Goal: Register for event/course

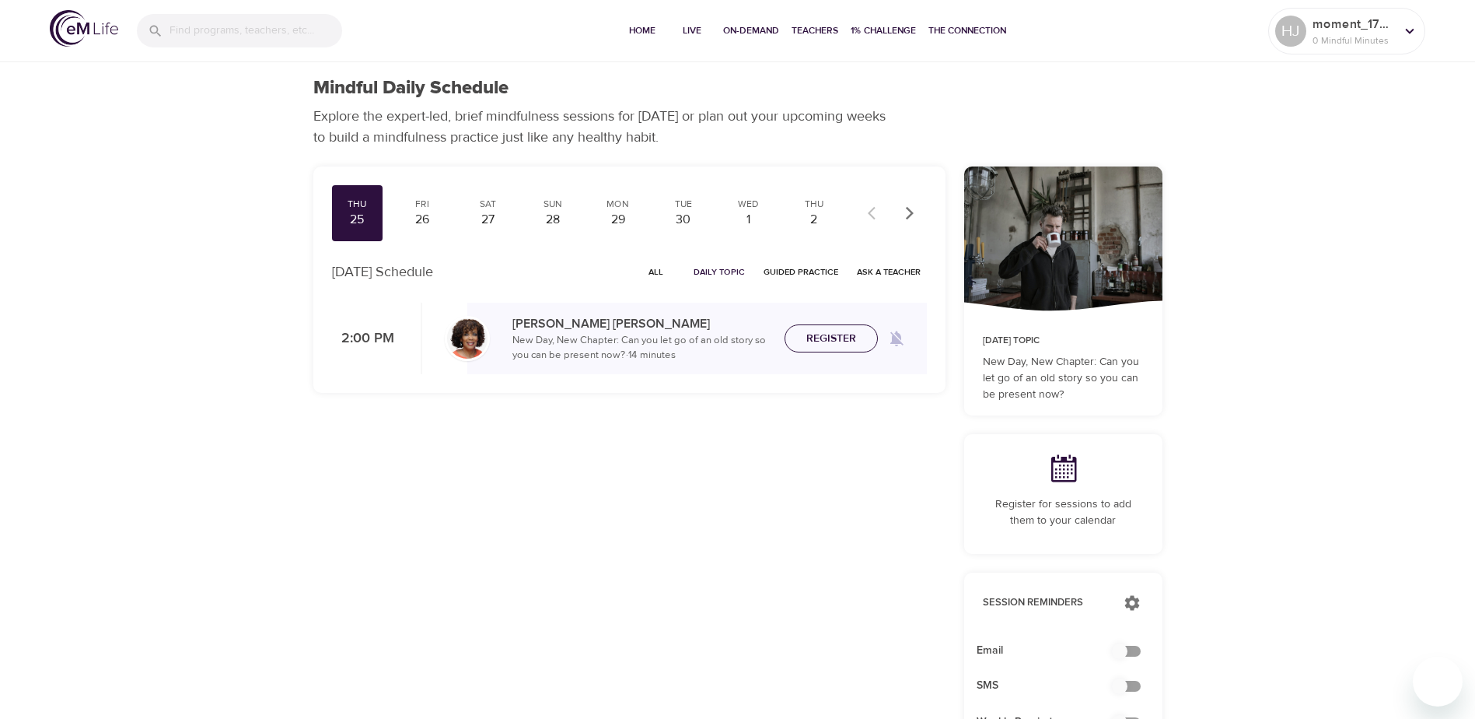
click at [844, 341] on span "Register" at bounding box center [831, 338] width 50 height 19
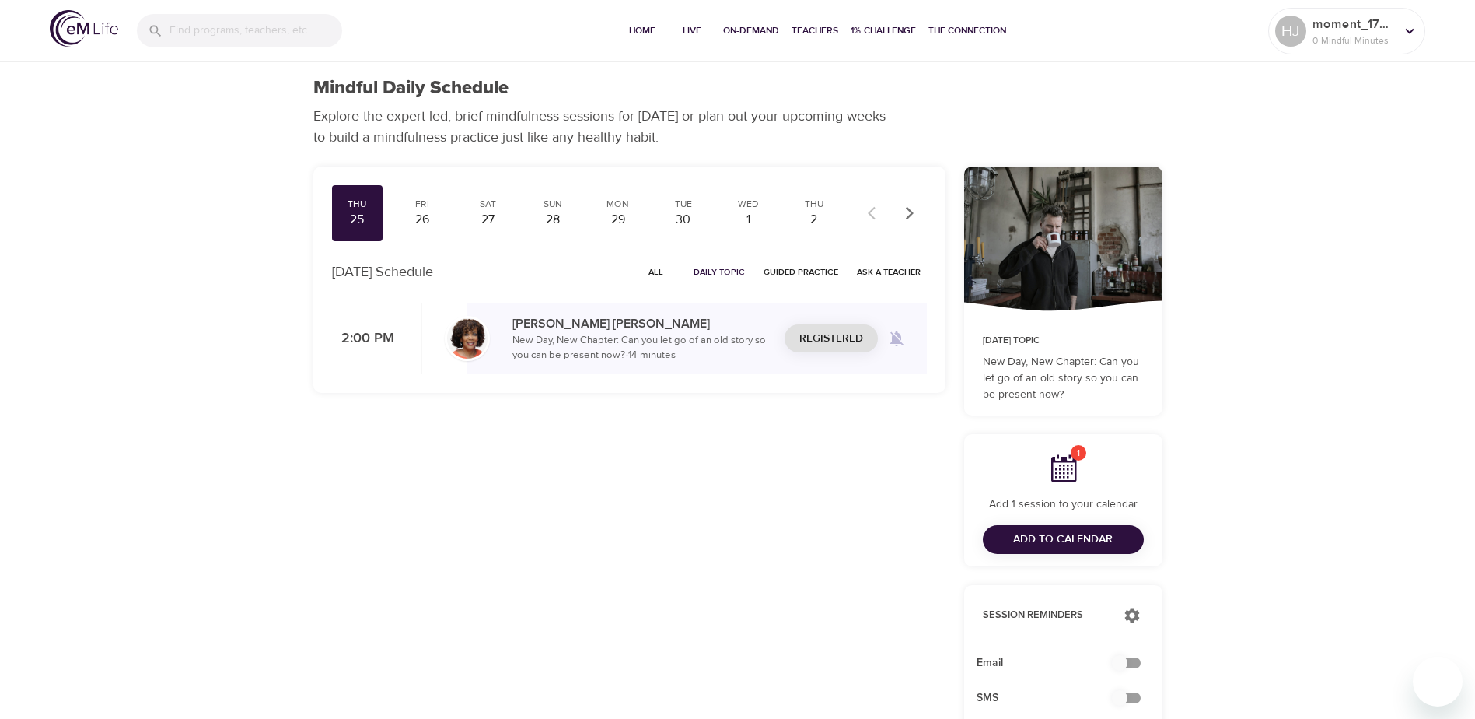
click at [1066, 523] on div "1 Add 1 session to your calendar Add to Calendar" at bounding box center [1063, 500] width 198 height 132
click at [1072, 543] on span "Add to Calendar" at bounding box center [1063, 539] width 100 height 19
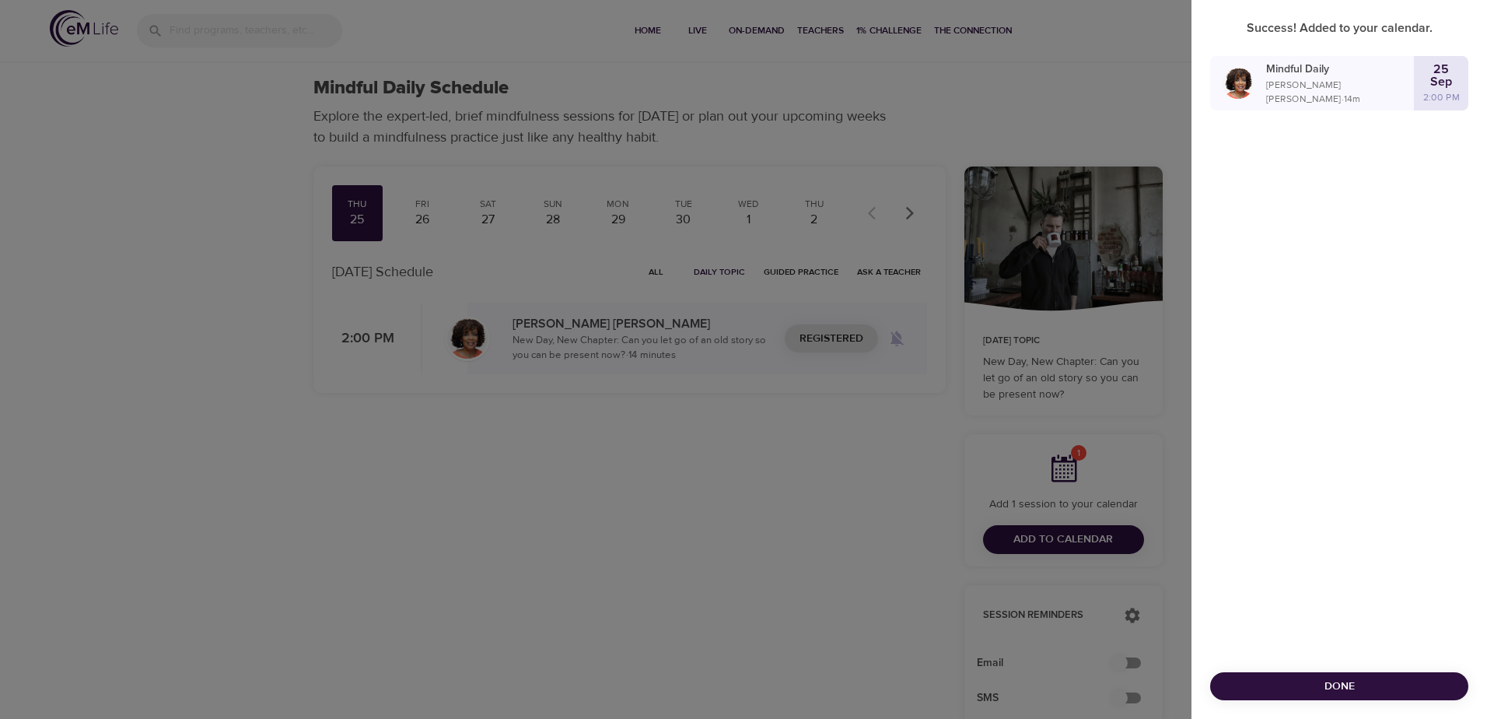
click at [1312, 684] on span "Done" at bounding box center [1338, 686] width 233 height 19
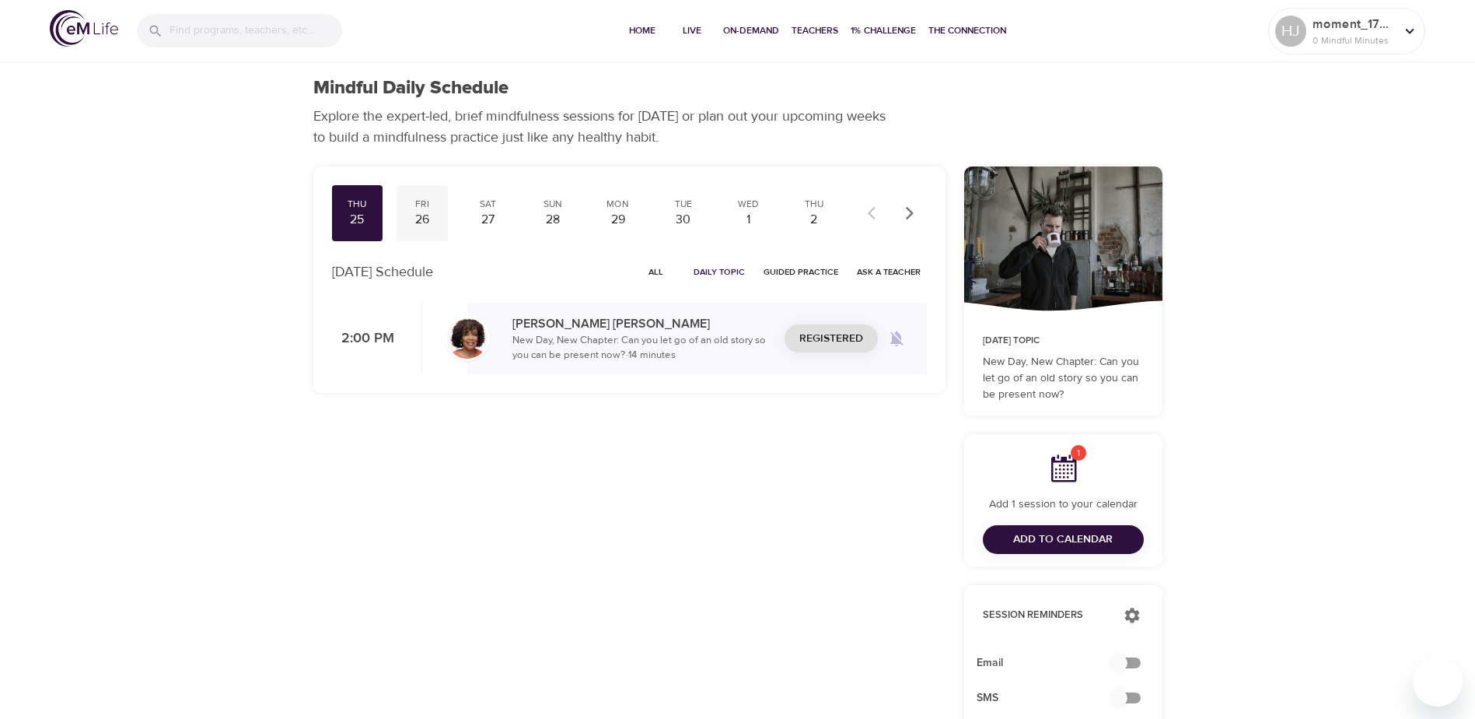
click at [428, 227] on div "26" at bounding box center [422, 220] width 39 height 18
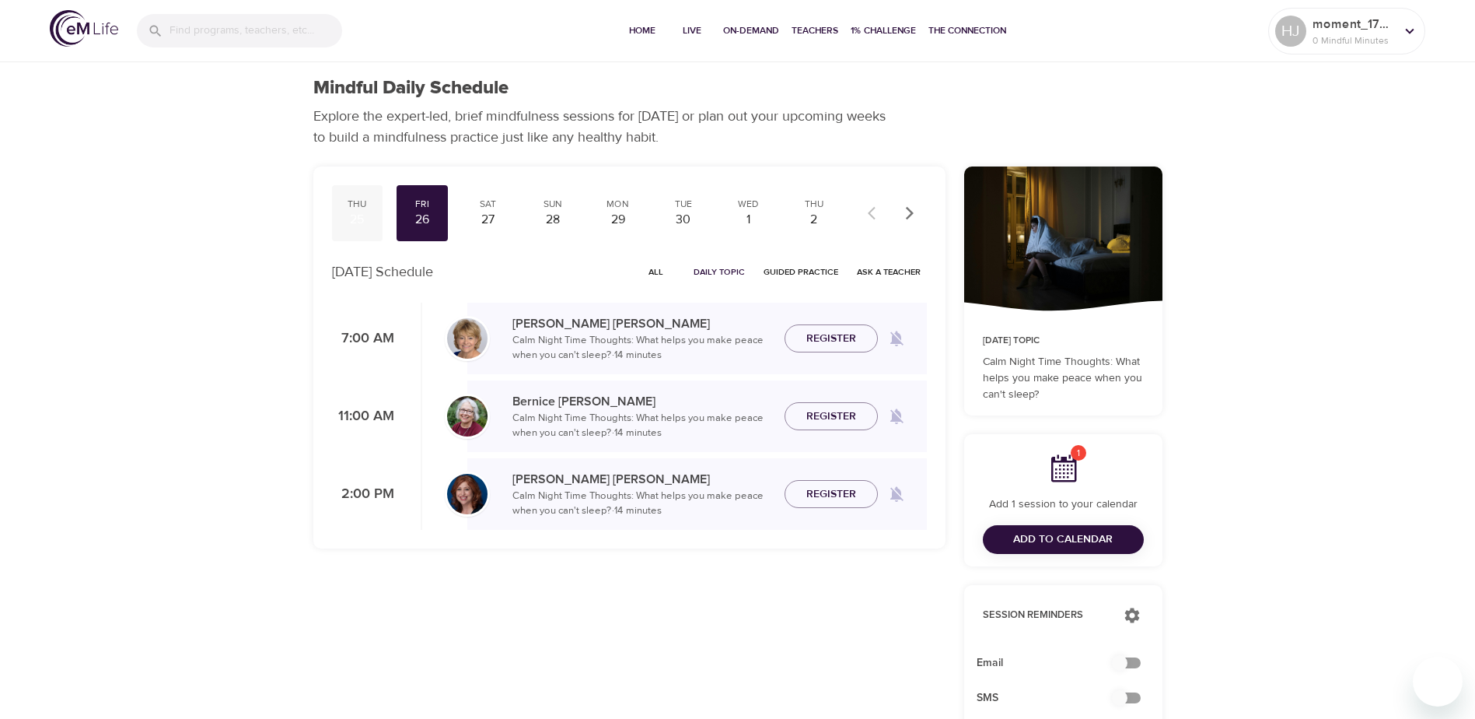
click at [364, 213] on div "25" at bounding box center [357, 220] width 39 height 18
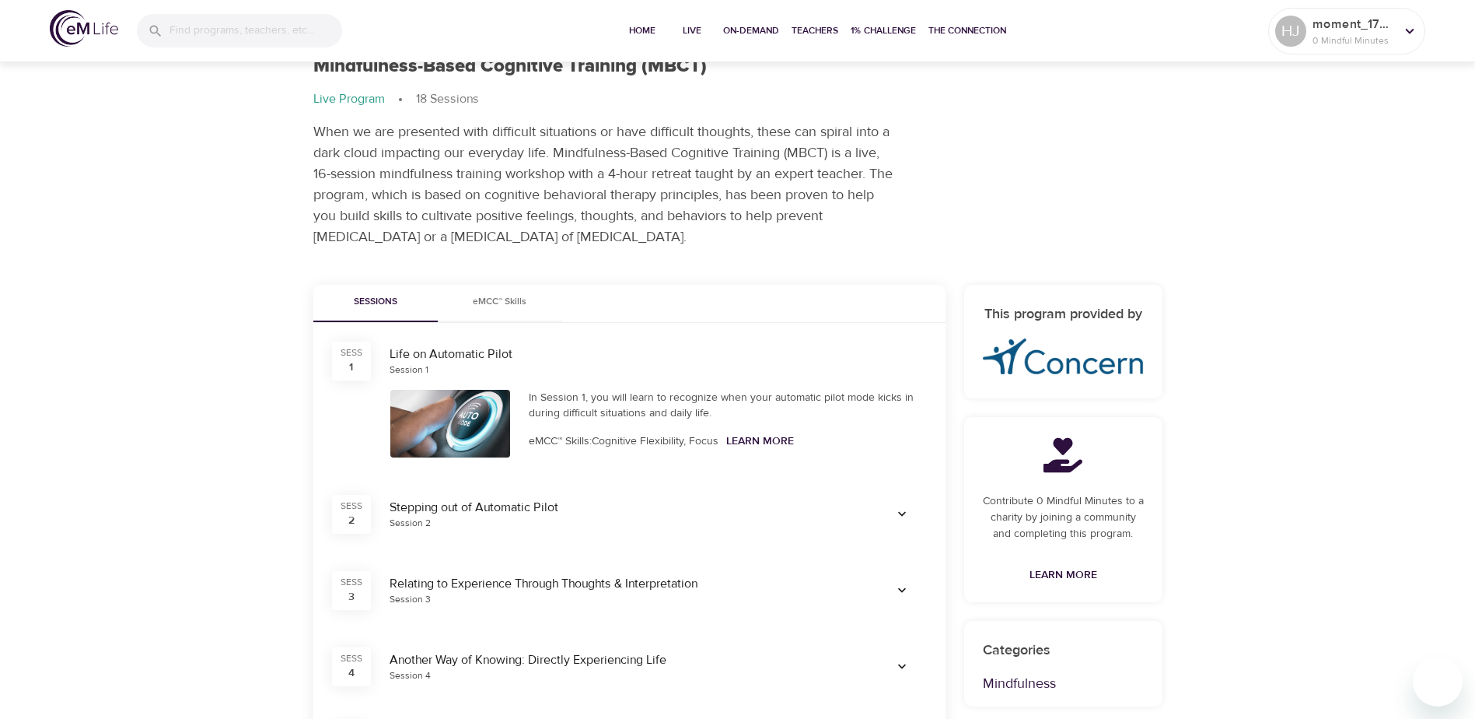
scroll to position [233, 0]
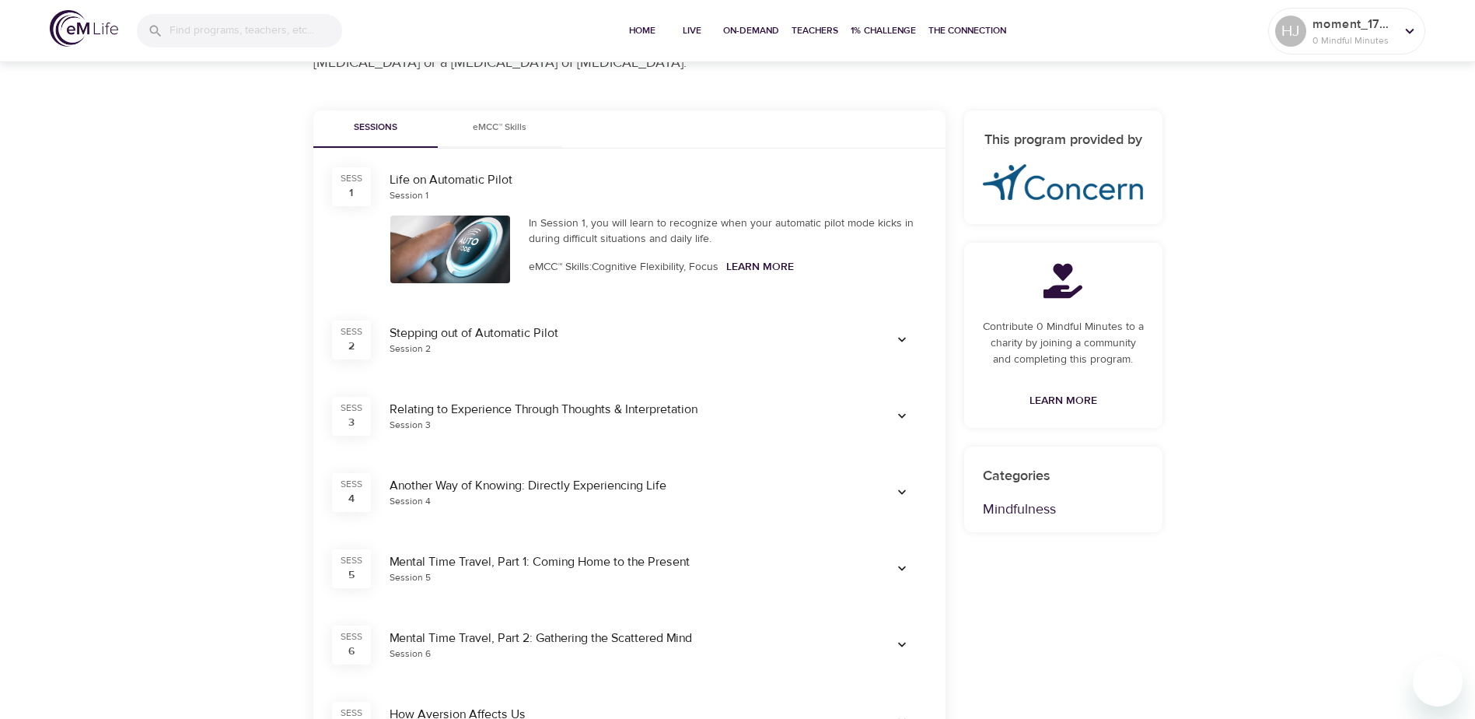
click at [421, 412] on div "Relating to Experience Through Thoughts & Interpretation" at bounding box center [624, 409] width 469 height 18
click at [900, 419] on icon "button" at bounding box center [902, 416] width 16 height 16
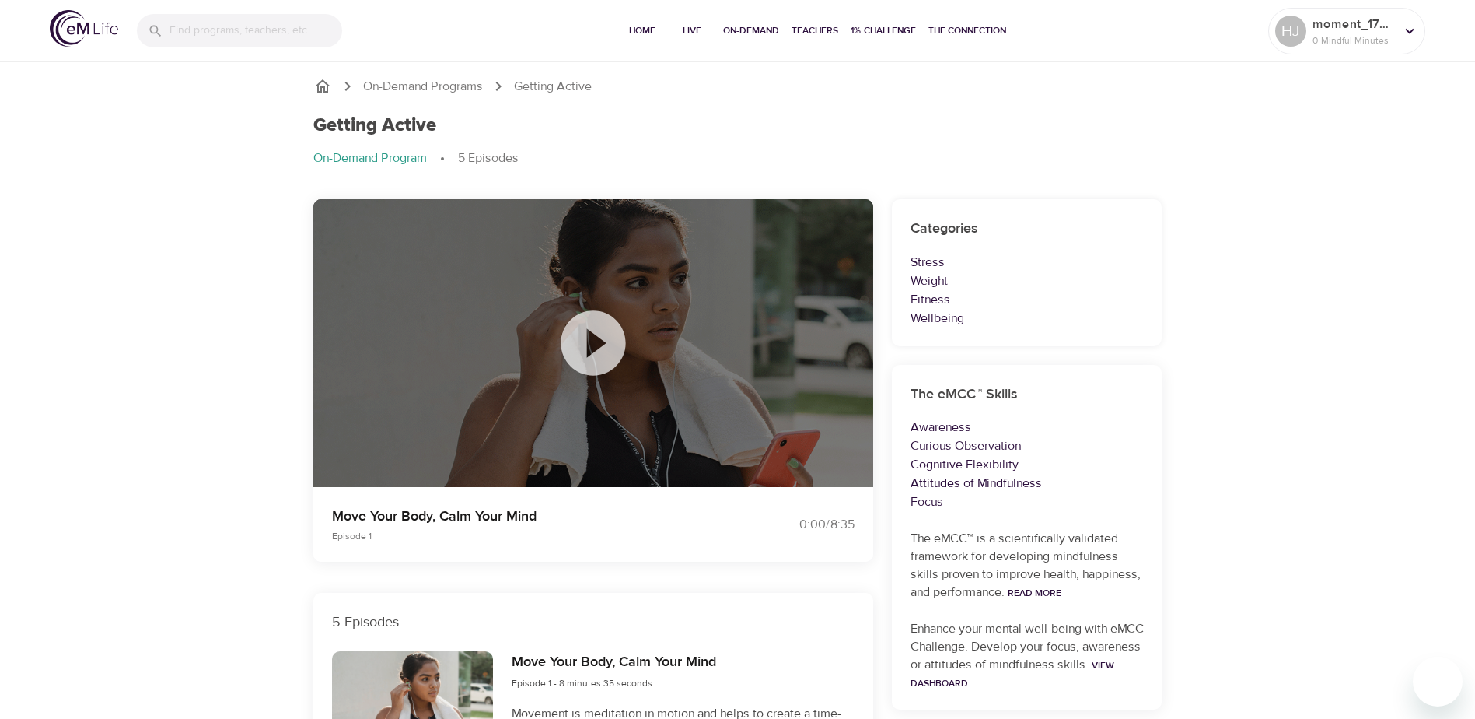
click at [600, 344] on icon at bounding box center [593, 343] width 78 height 78
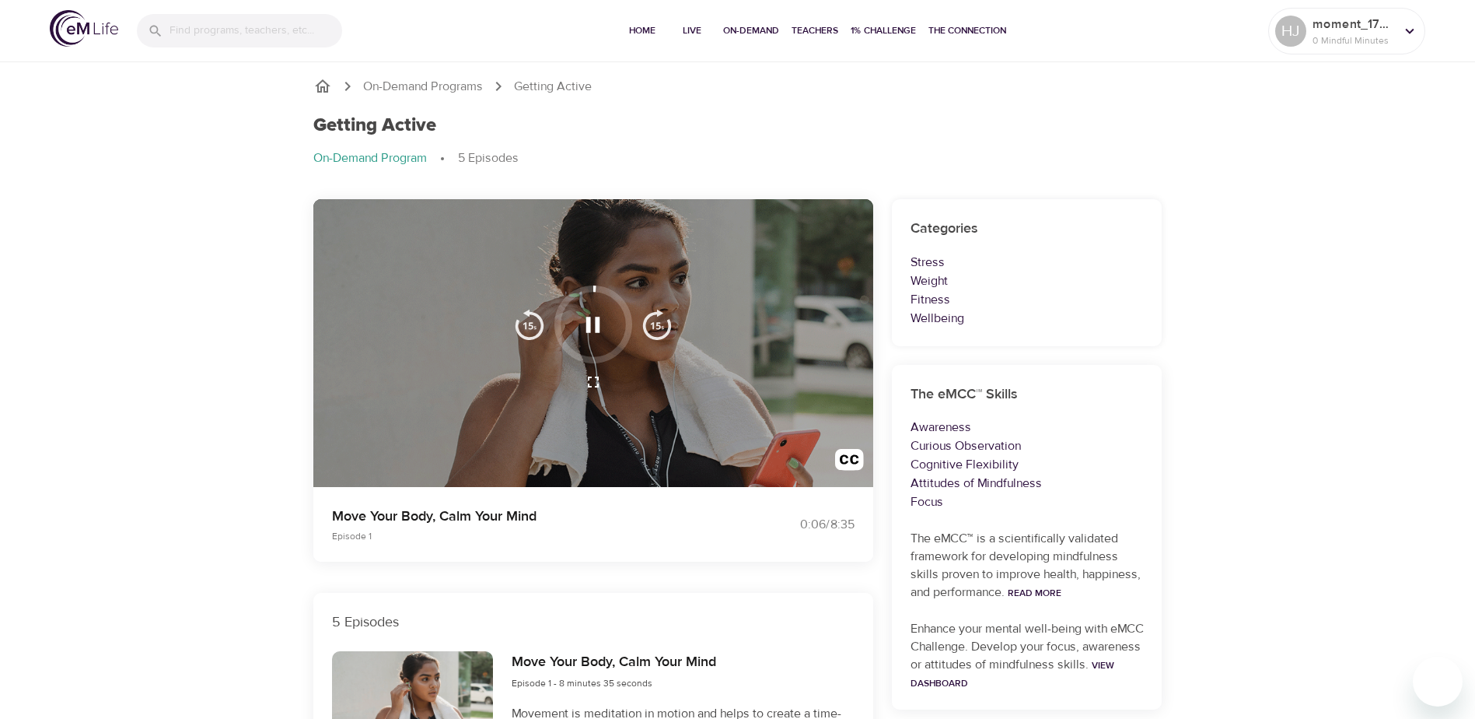
click at [594, 334] on icon "button" at bounding box center [592, 324] width 27 height 27
